Goal: Task Accomplishment & Management: Use online tool/utility

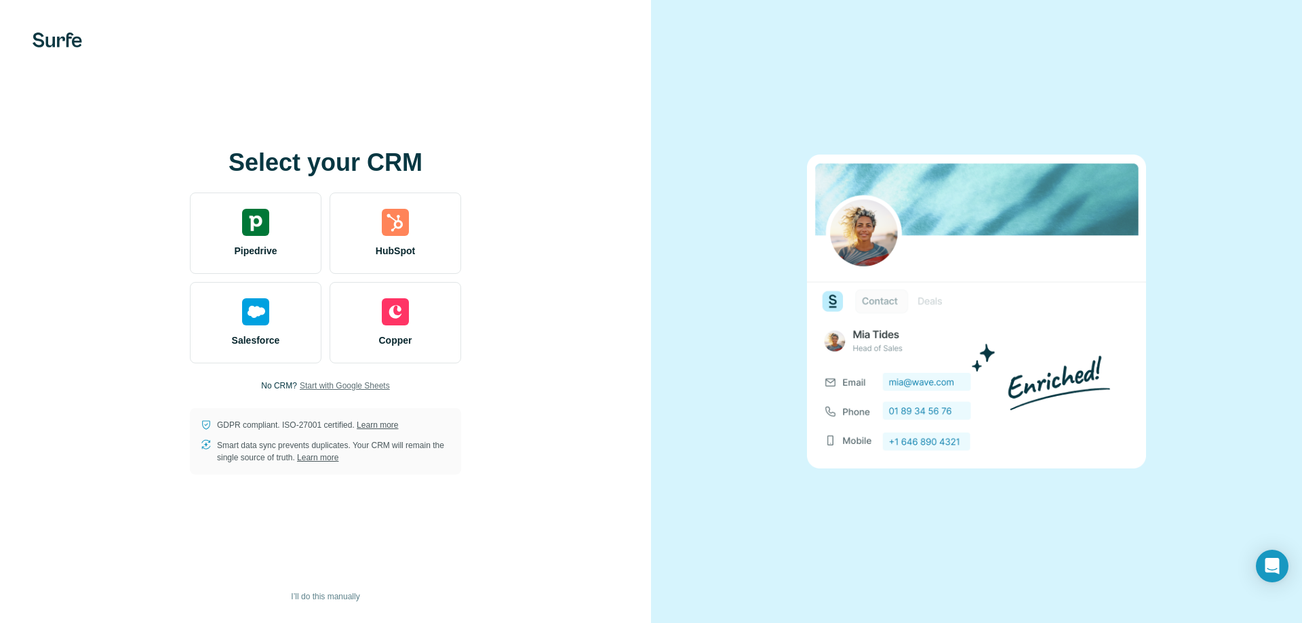
click at [329, 384] on span "Start with Google Sheets" at bounding box center [345, 386] width 90 height 12
